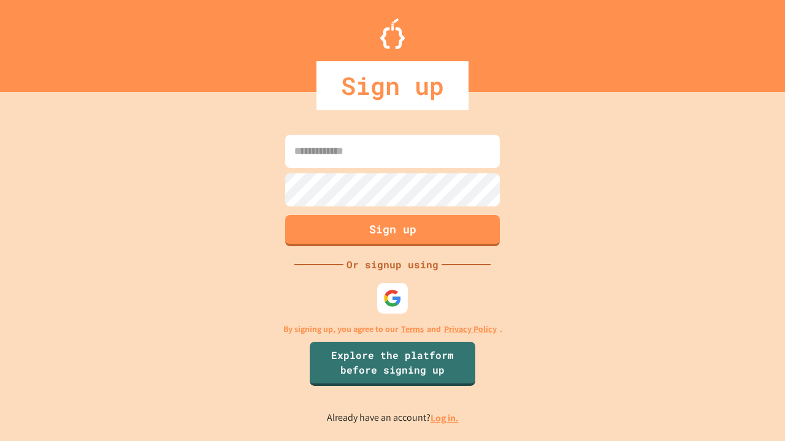
click at [445, 418] on link "Log in." at bounding box center [444, 418] width 28 height 13
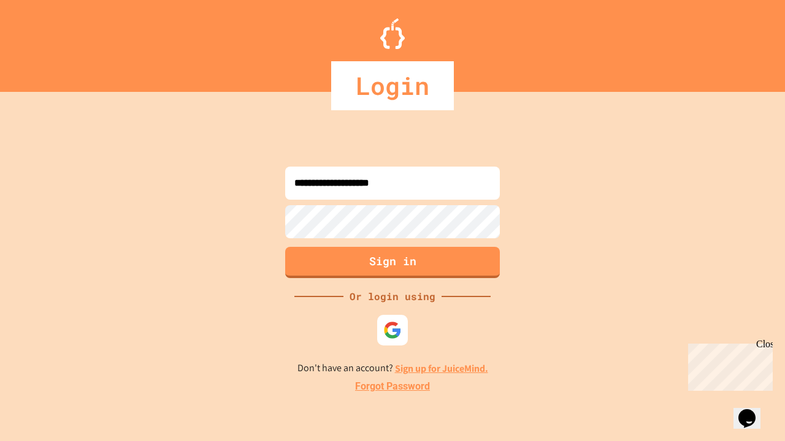
type input "**********"
